Goal: Task Accomplishment & Management: Use online tool/utility

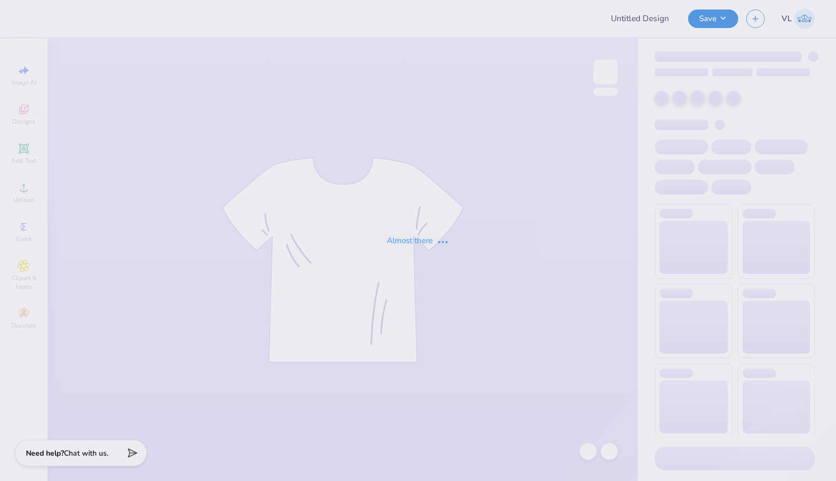
type input "UA Sigma Chi Cage Merch"
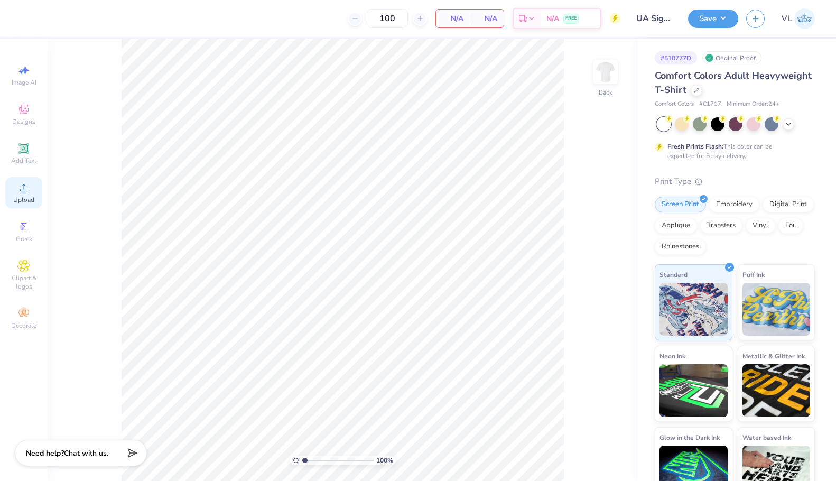
click at [21, 194] on div "Upload" at bounding box center [23, 192] width 37 height 31
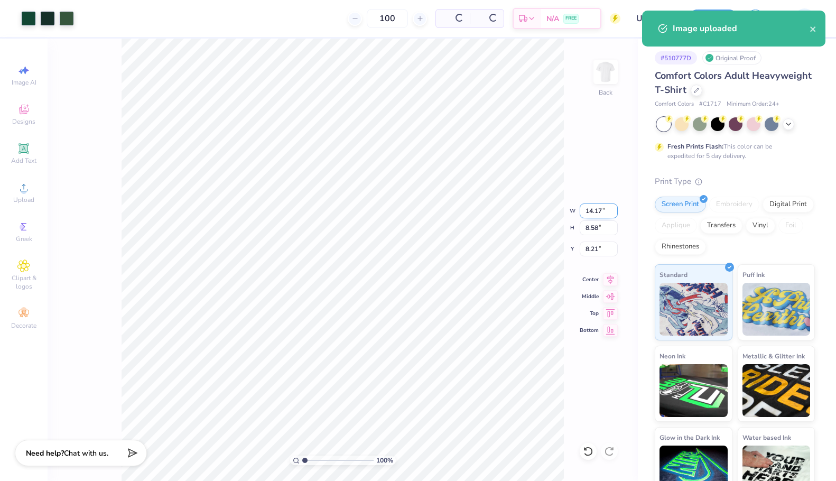
click at [588, 209] on input "14.17" at bounding box center [599, 211] width 38 height 15
type input "3.50"
type input "2.12"
type input "3.00"
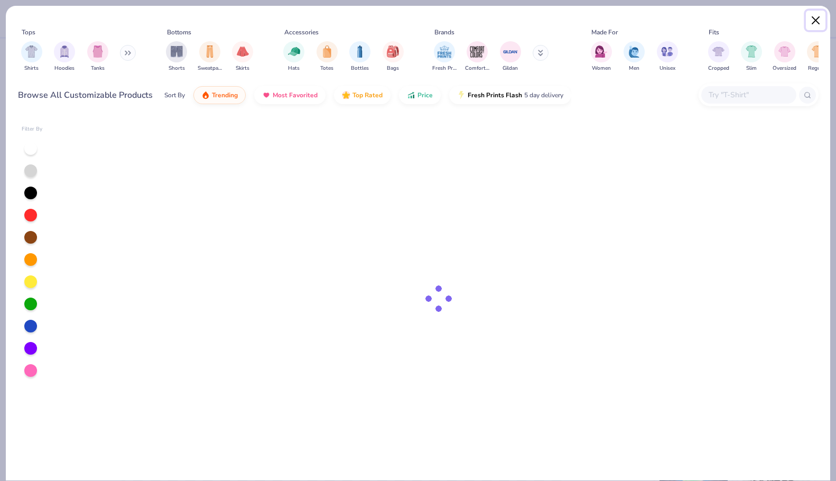
click at [814, 27] on button "Close" at bounding box center [816, 21] width 20 height 20
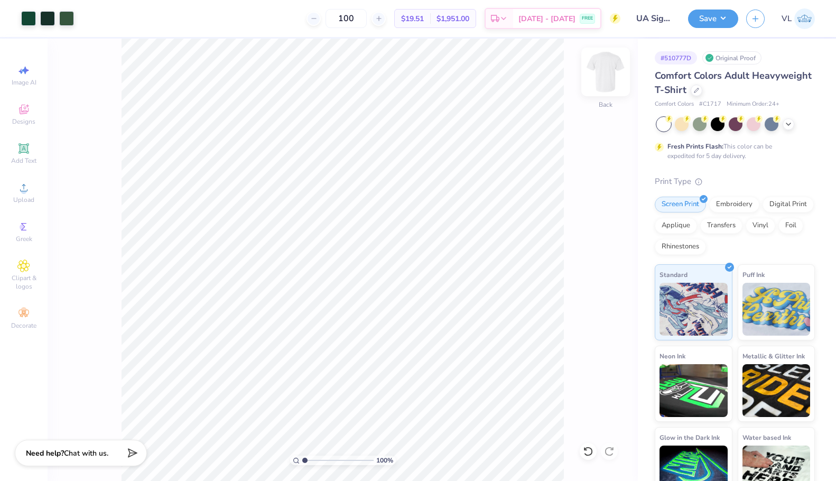
click at [601, 71] on img at bounding box center [606, 72] width 42 height 42
click at [24, 191] on icon at bounding box center [23, 187] width 7 height 7
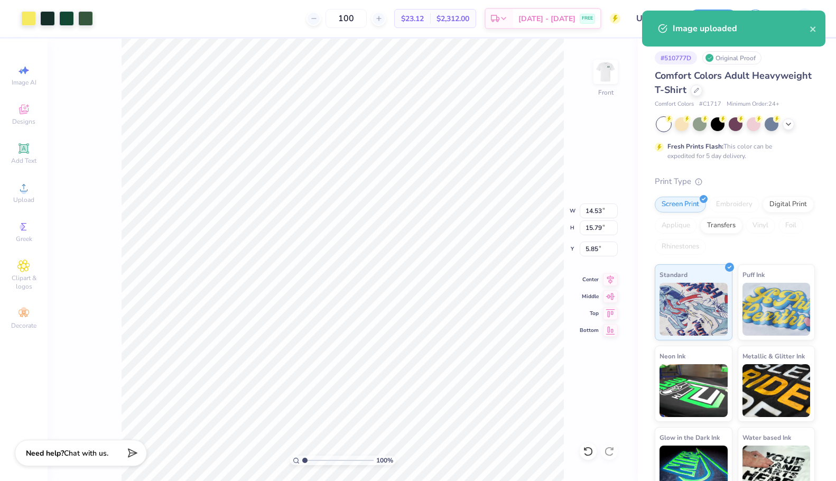
click at [592, 219] on div "100 % Front W 14.53 14.53 " H 15.79 15.79 " Y 5.85 5.85 " Center Middle Top Bot…" at bounding box center [343, 260] width 591 height 443
click at [593, 215] on div "100 % Front" at bounding box center [343, 260] width 591 height 443
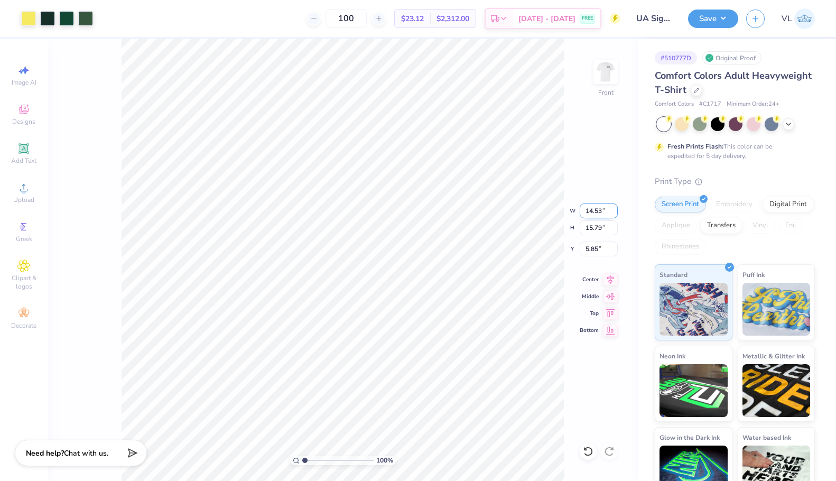
click at [590, 216] on input "14.53" at bounding box center [599, 211] width 38 height 15
type input "12.50"
type input "13.58"
type input "3.00"
click at [596, 69] on img at bounding box center [606, 72] width 42 height 42
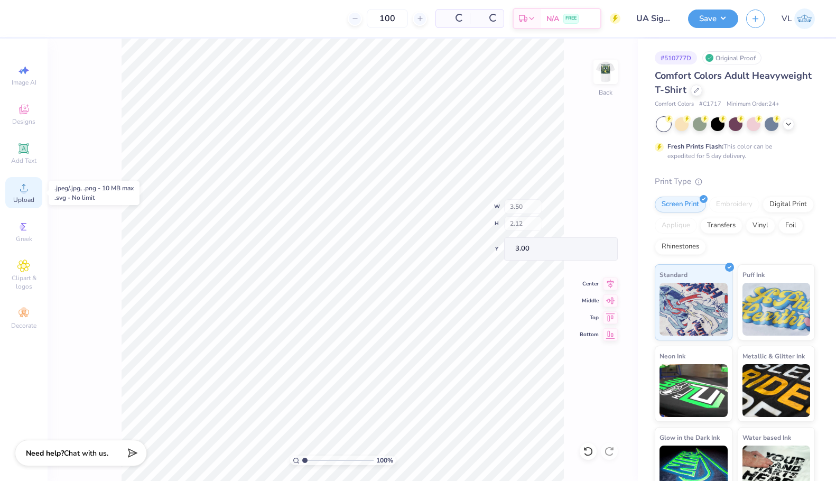
click at [22, 198] on span "Upload" at bounding box center [23, 200] width 21 height 8
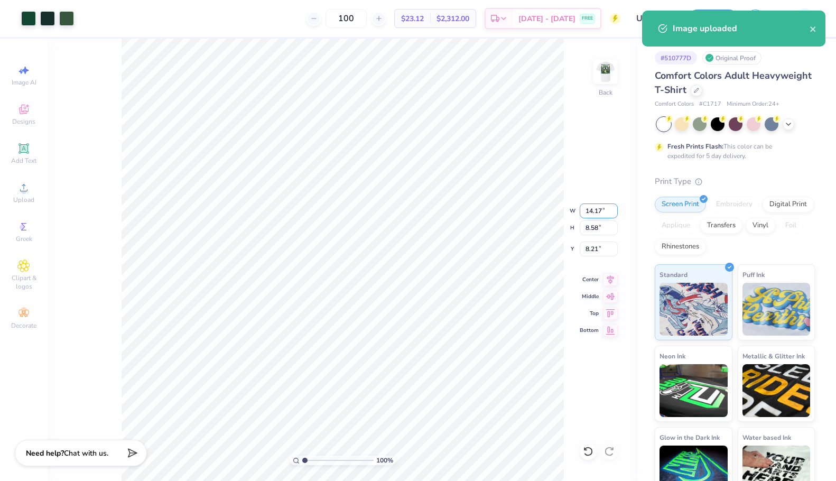
click at [594, 211] on input "14.17" at bounding box center [599, 211] width 38 height 15
type input "3.50"
type input "2.12"
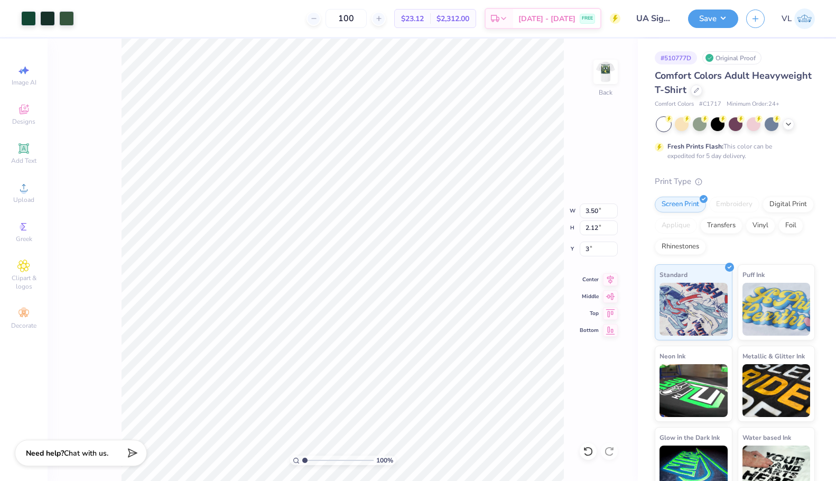
type input "3.00"
click at [709, 27] on div "Save" at bounding box center [713, 19] width 50 height 19
click at [712, 15] on button "Save" at bounding box center [713, 17] width 50 height 19
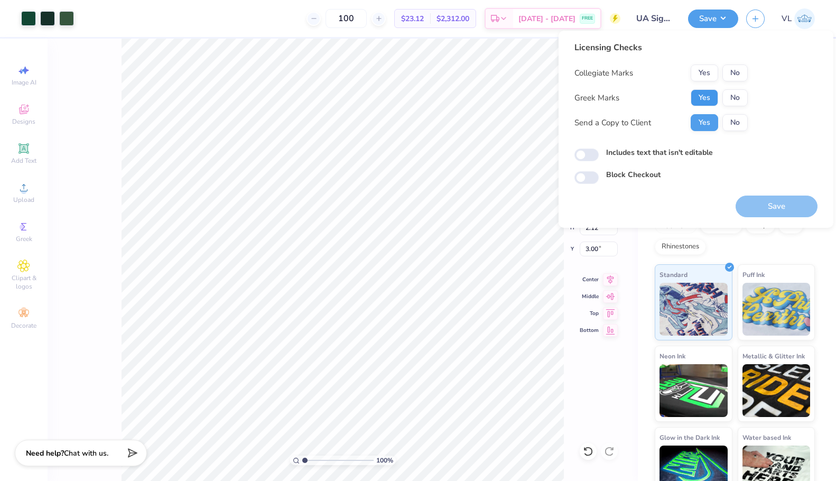
click at [708, 95] on button "Yes" at bounding box center [704, 97] width 27 height 17
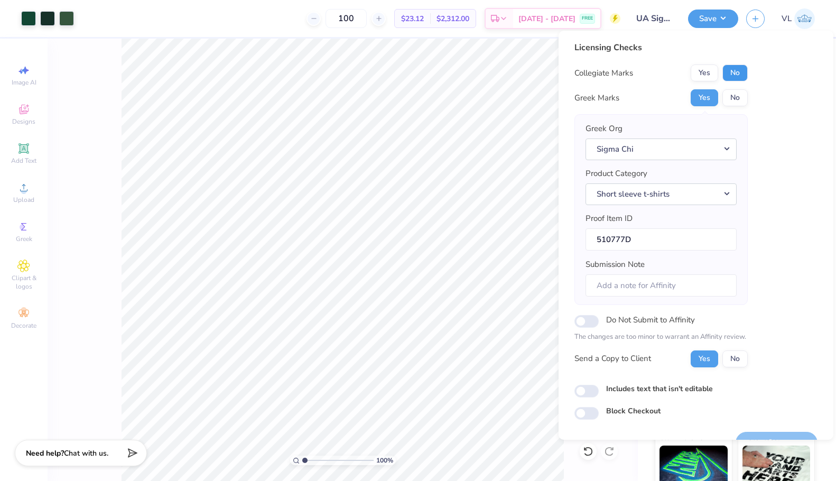
click at [744, 65] on button "No" at bounding box center [735, 73] width 25 height 17
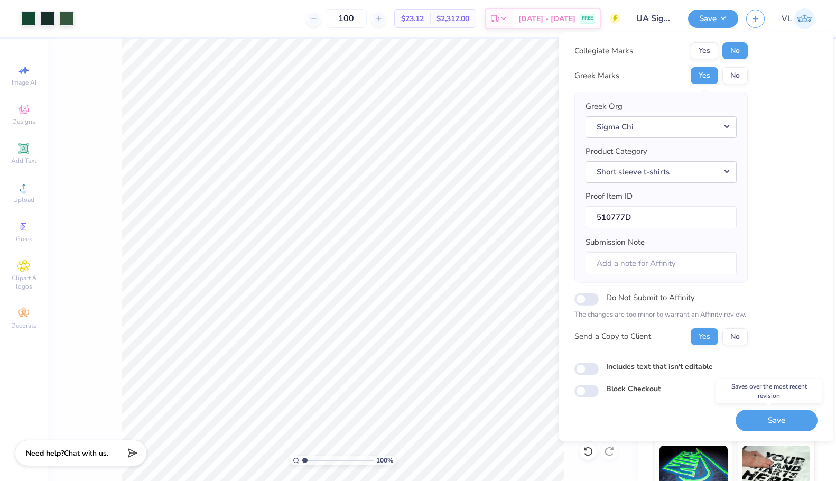
drag, startPoint x: 776, startPoint y: 415, endPoint x: 754, endPoint y: 389, distance: 34.1
click at [775, 415] on button "Save" at bounding box center [777, 421] width 82 height 22
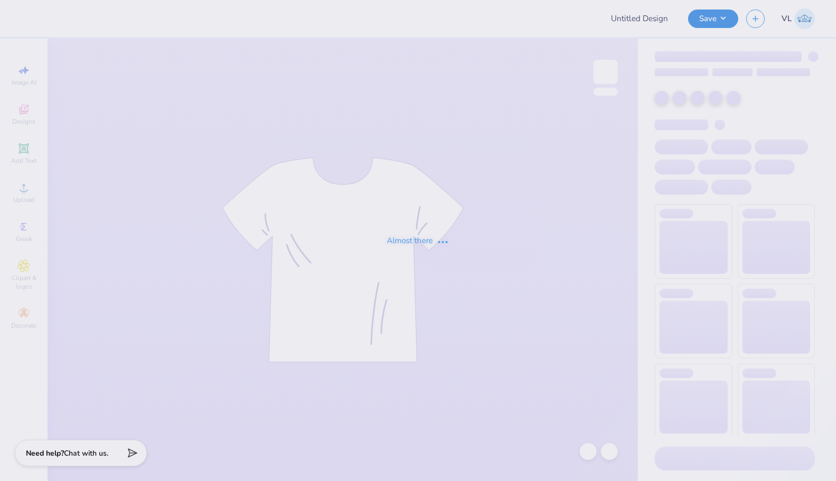
type input "OSU AEPhi Parents Weekend Merch 2025"
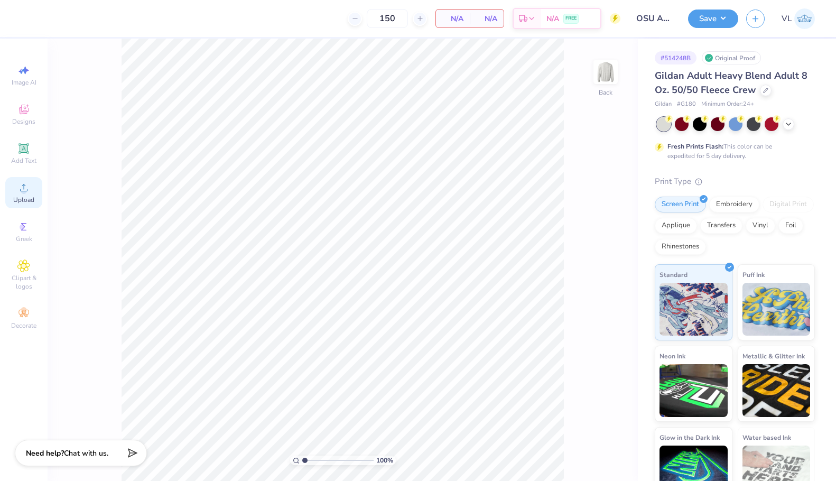
click at [30, 189] on icon at bounding box center [23, 187] width 13 height 13
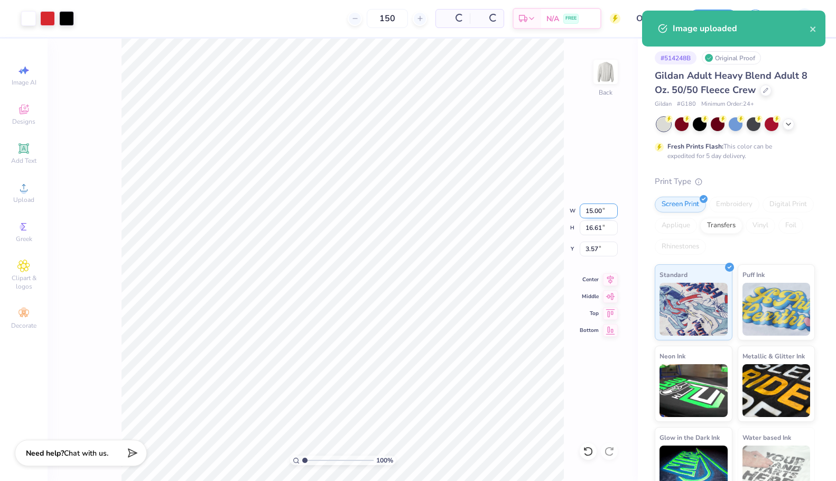
click at [592, 208] on input "15.00" at bounding box center [599, 211] width 38 height 15
type input "10"
type input "11.07"
type input "10.00"
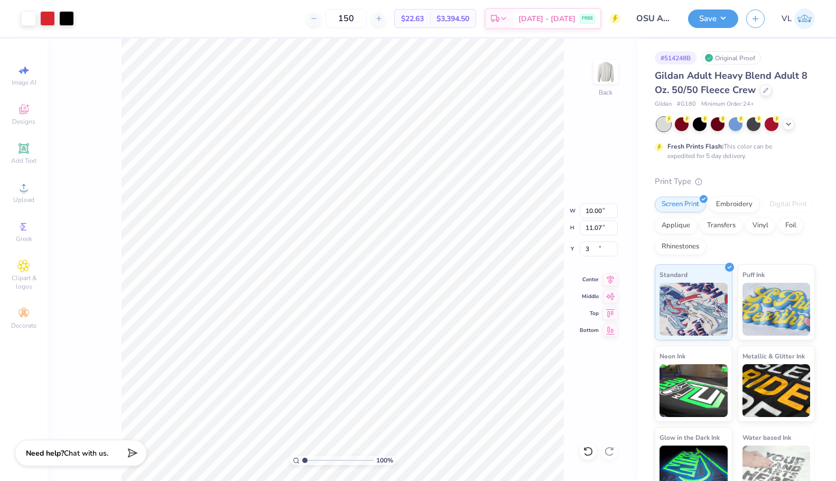
type input "3.00"
click at [588, 209] on input "10.00" at bounding box center [599, 211] width 38 height 15
type input "9"
type input "9.96"
type input "9.00"
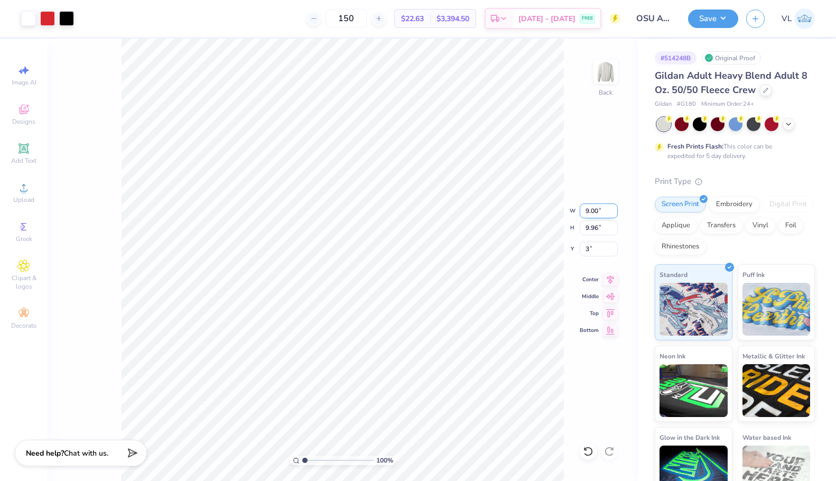
type input "3.00"
click at [596, 246] on input "3.00" at bounding box center [599, 249] width 38 height 15
type input "2.00"
click at [714, 14] on button "Save" at bounding box center [713, 17] width 50 height 19
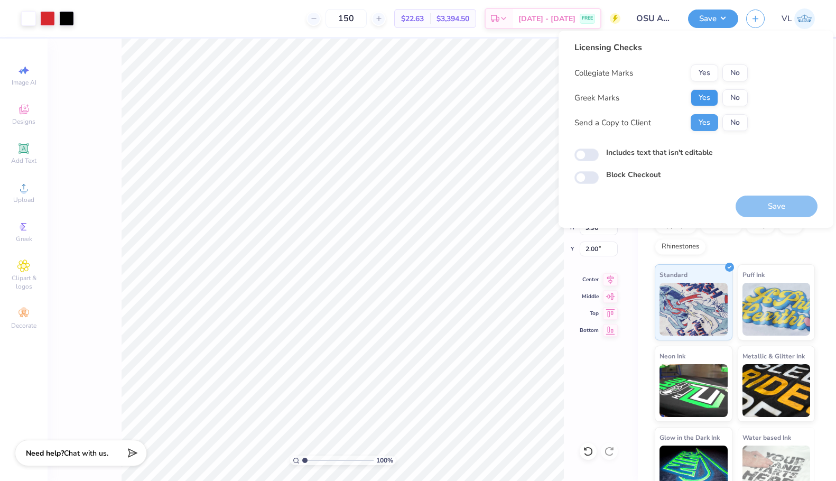
drag, startPoint x: 721, startPoint y: 86, endPoint x: 717, endPoint y: 92, distance: 7.2
click at [717, 92] on div "Collegiate Marks Yes No Greek Marks Yes No Send a Copy to Client Yes No" at bounding box center [661, 98] width 173 height 67
click at [715, 91] on button "Yes" at bounding box center [704, 97] width 27 height 17
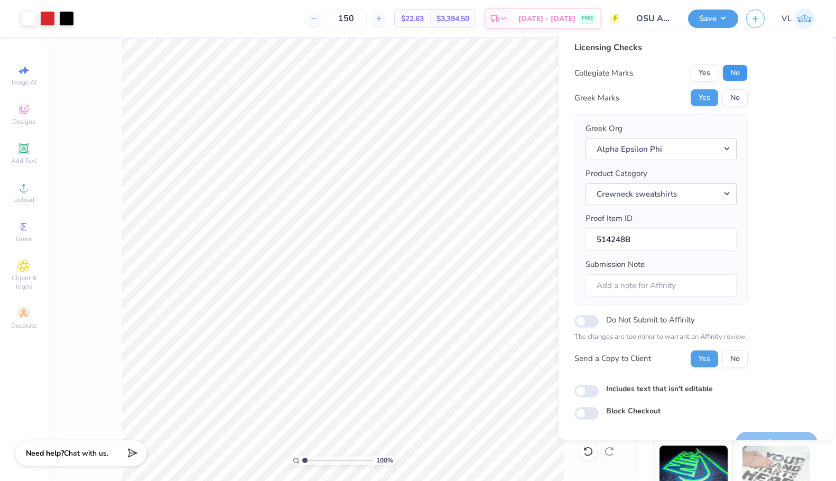
click at [724, 76] on button "No" at bounding box center [735, 73] width 25 height 17
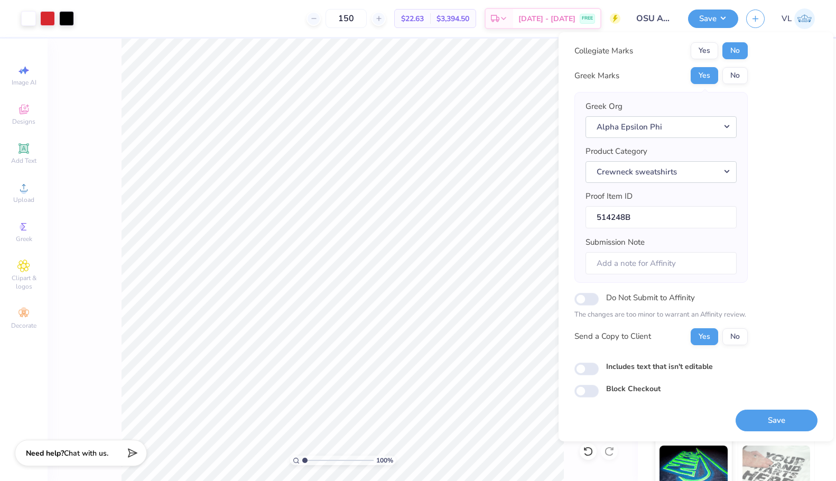
drag, startPoint x: 772, startPoint y: 419, endPoint x: 736, endPoint y: 360, distance: 69.5
click at [768, 421] on button "Save" at bounding box center [777, 421] width 82 height 22
